Goal: Use online tool/utility: Utilize a website feature to perform a specific function

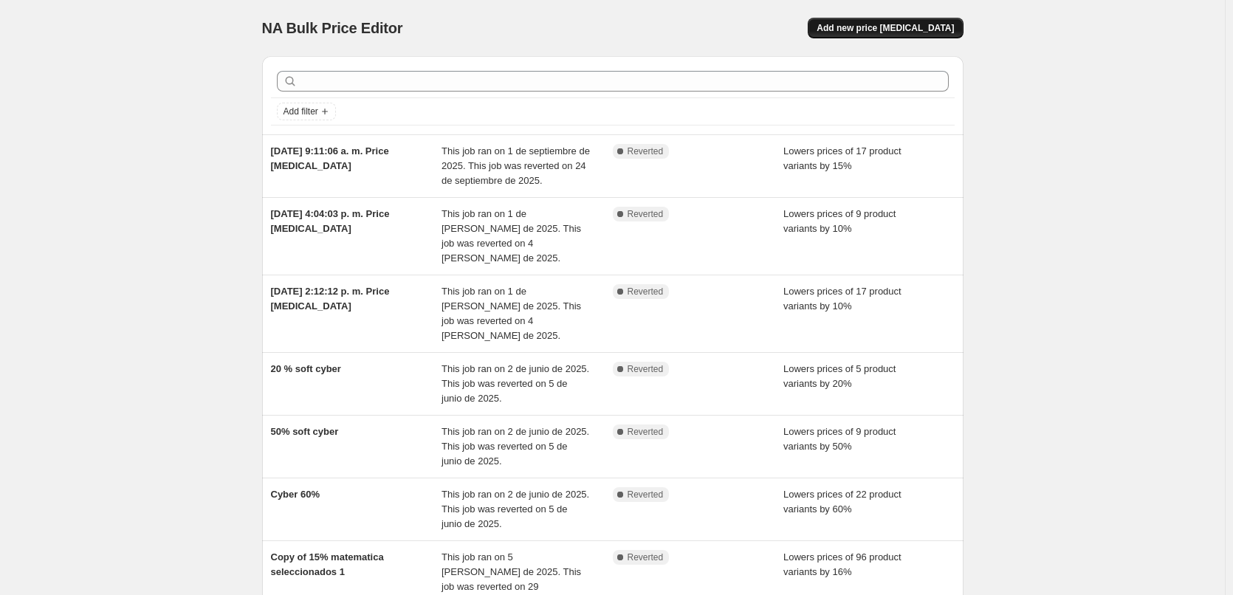
click at [954, 29] on span "Add new price [MEDICAL_DATA]" at bounding box center [884, 28] width 137 height 12
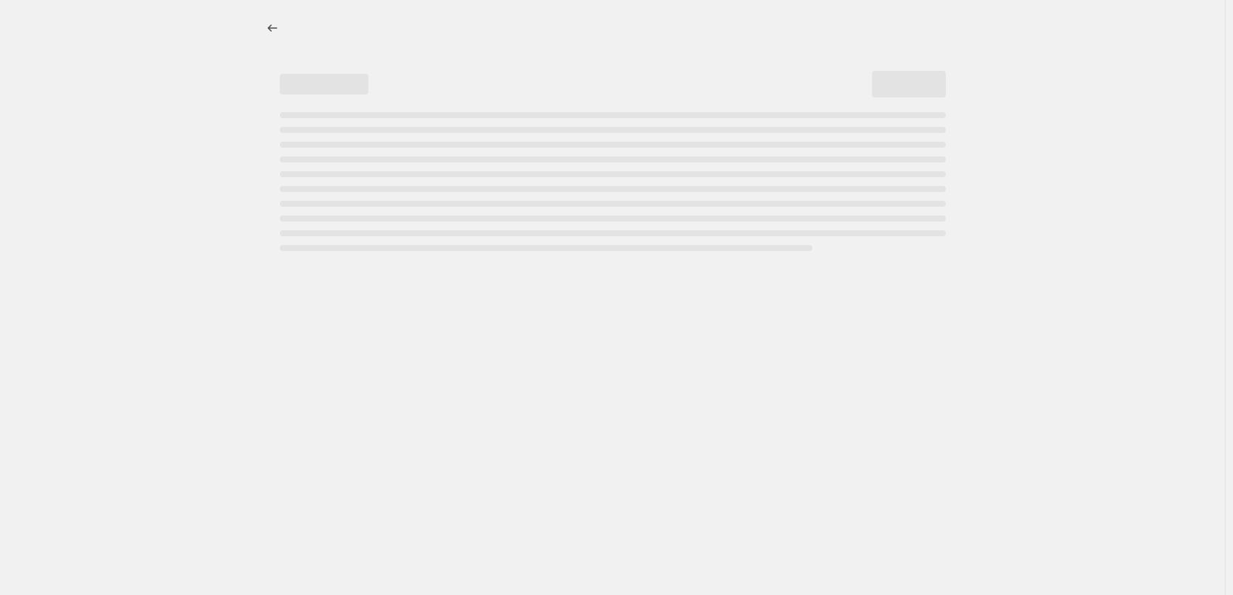
select select "percentage"
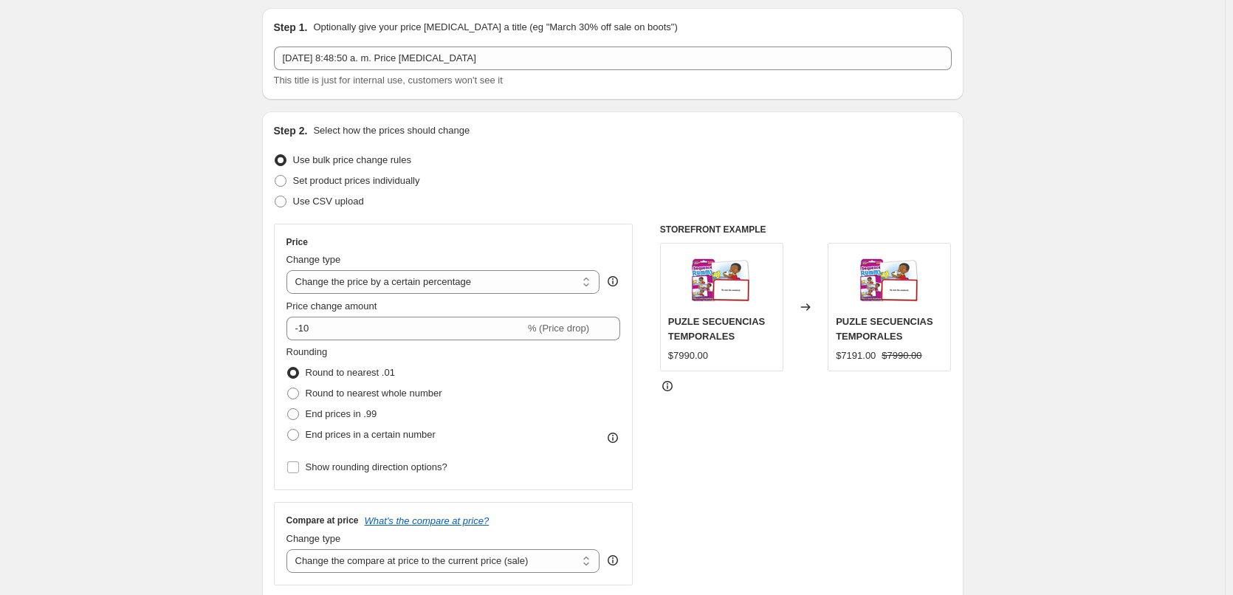
scroll to position [74, 0]
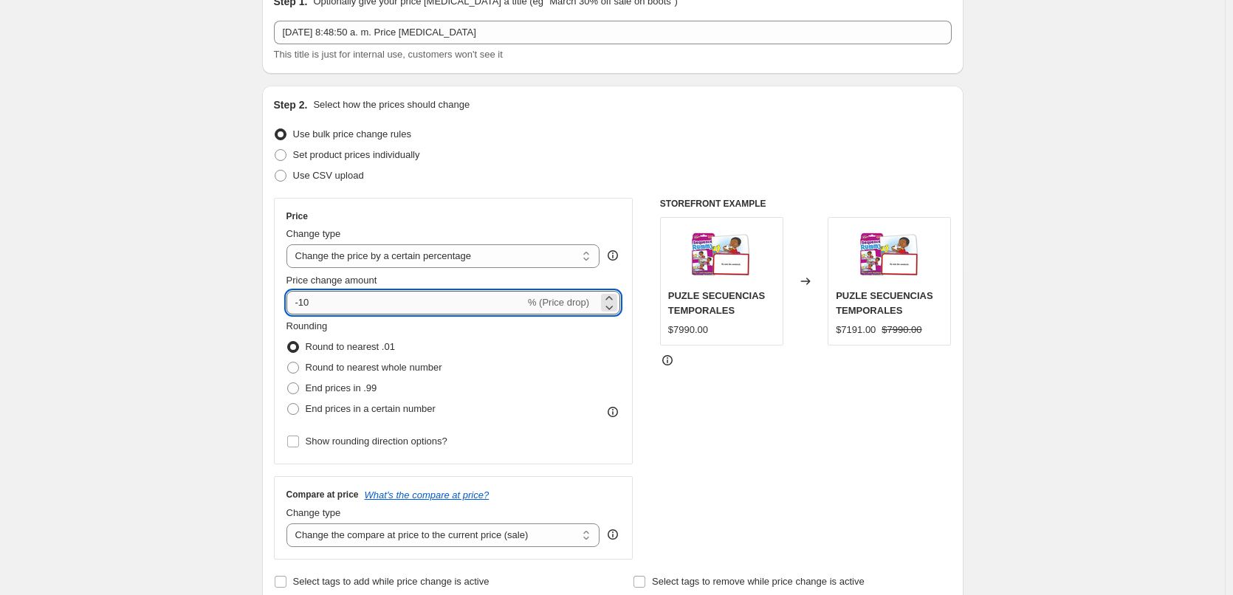
click at [331, 304] on input "-10" at bounding box center [405, 303] width 238 height 24
type input "-1"
type input "-60"
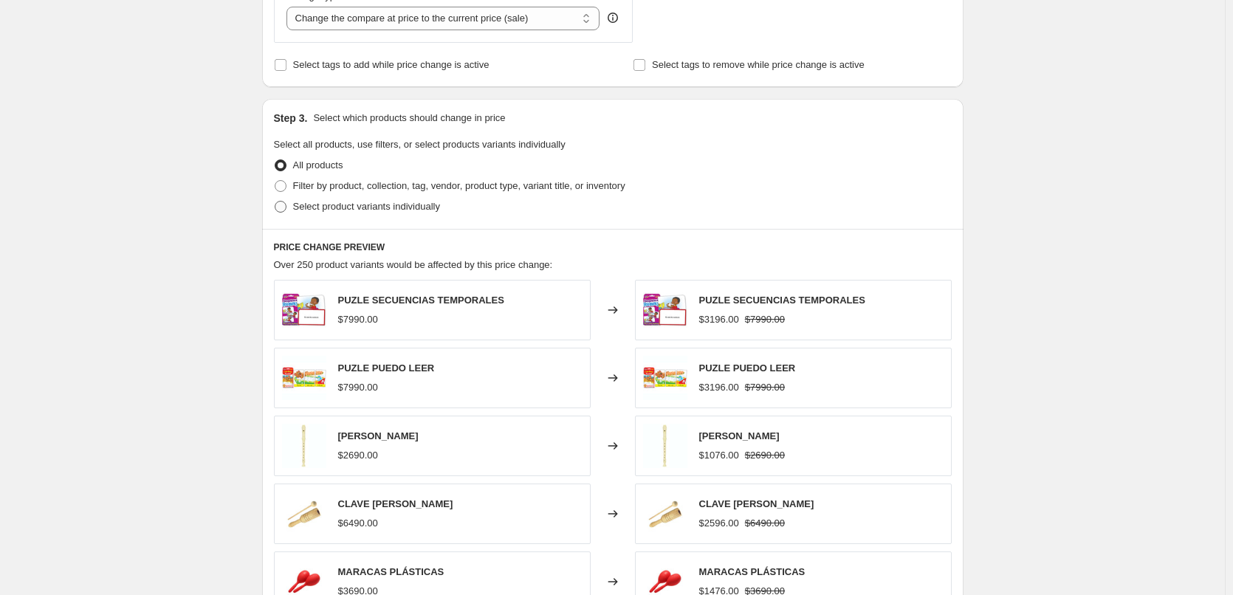
click at [311, 206] on span "Select product variants individually" at bounding box center [366, 206] width 147 height 11
click at [275, 201] on input "Select product variants individually" at bounding box center [275, 201] width 1 height 1
radio input "true"
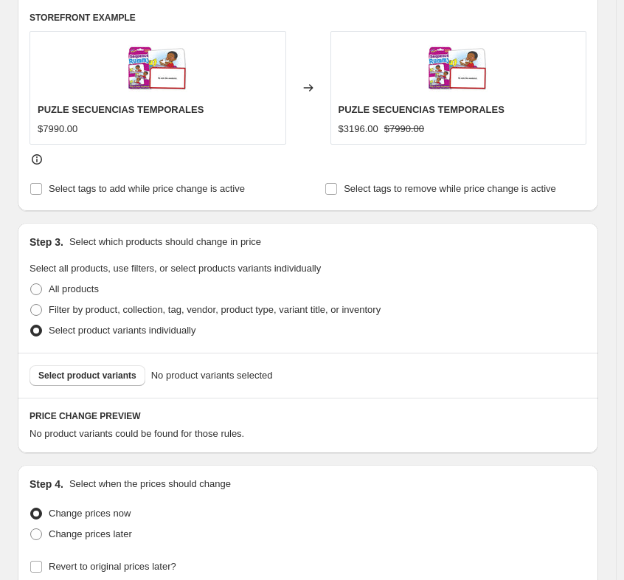
scroll to position [702, 0]
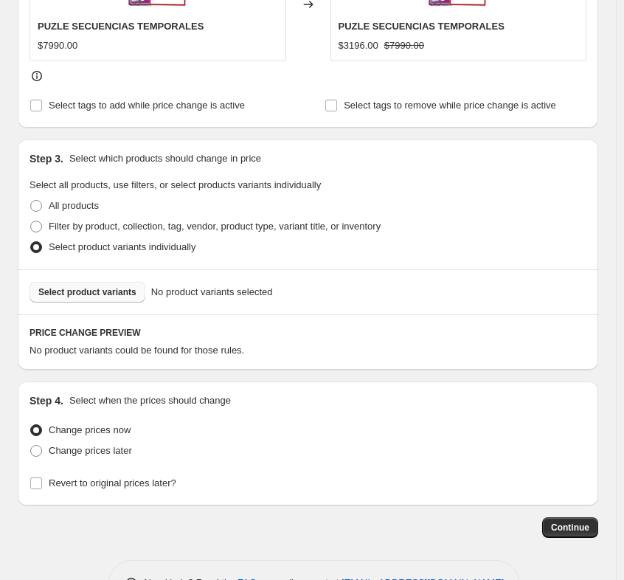
click at [94, 286] on button "Select product variants" at bounding box center [88, 292] width 116 height 21
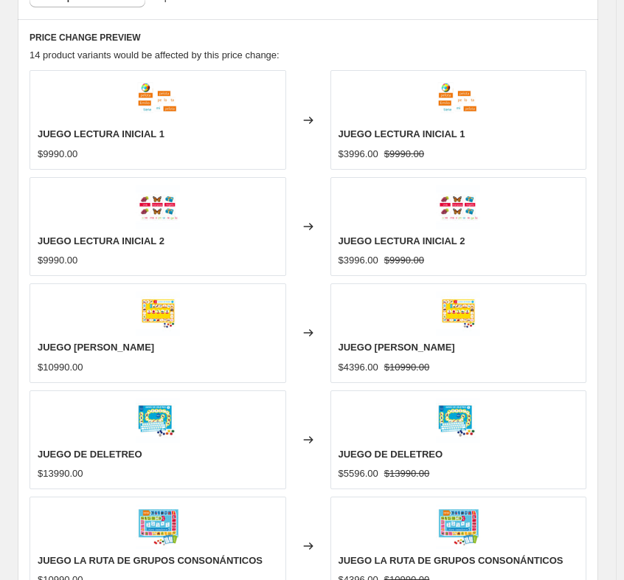
scroll to position [1316, 0]
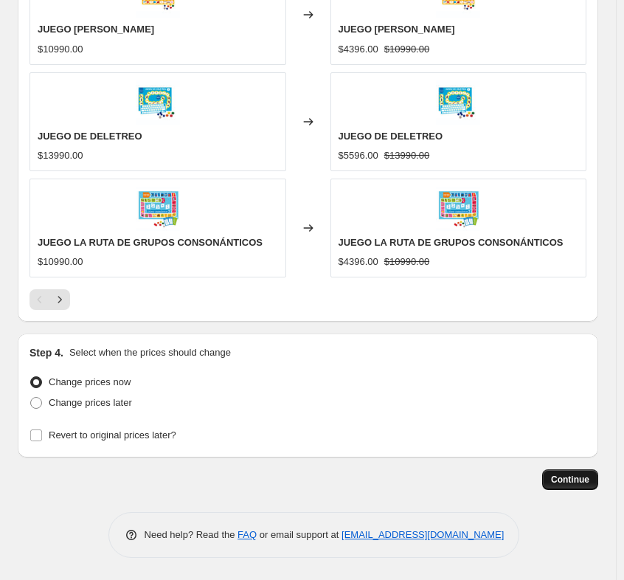
click at [582, 487] on button "Continue" at bounding box center [570, 479] width 56 height 21
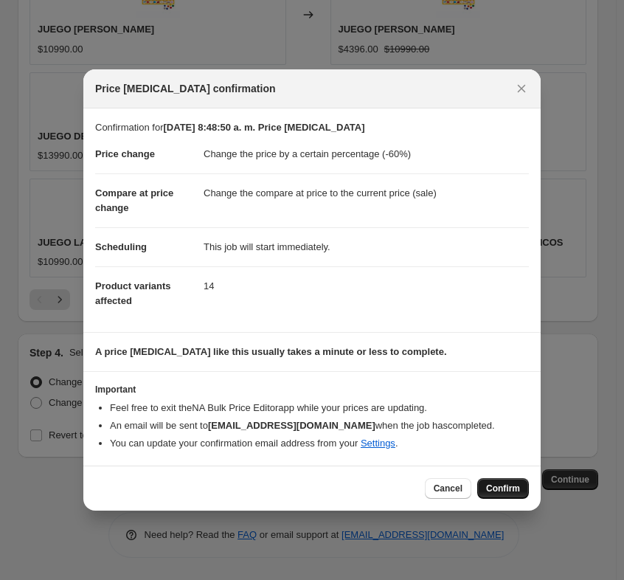
click at [498, 494] on span "Confirm" at bounding box center [503, 489] width 34 height 12
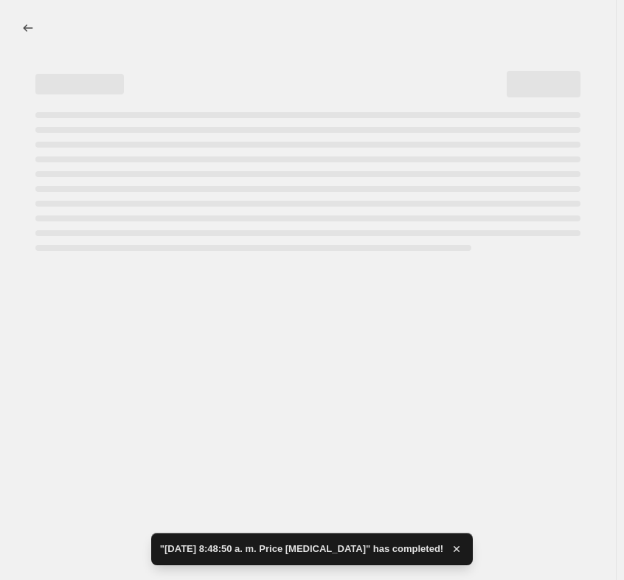
select select "percentage"
